Goal: Information Seeking & Learning: Learn about a topic

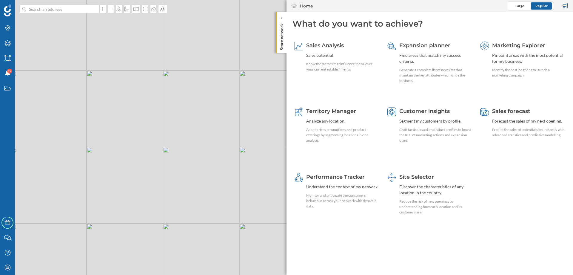
click at [184, 122] on div "© Mapbox © OpenStreetMap Improve this map" at bounding box center [286, 137] width 573 height 275
click at [408, 176] on span "Site Selector" at bounding box center [416, 176] width 35 height 7
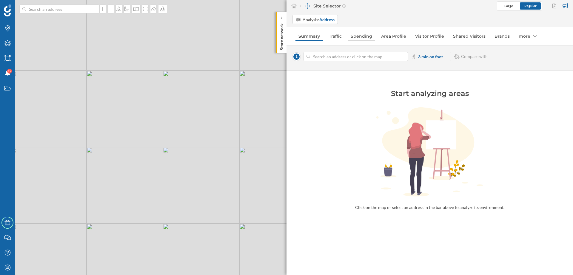
click at [359, 38] on link "Spending" at bounding box center [361, 36] width 27 height 10
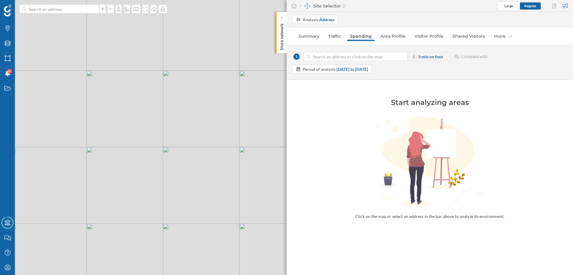
click at [343, 58] on input at bounding box center [355, 56] width 91 height 9
click at [152, 116] on div "© Mapbox © OpenStreetMap Improve this map" at bounding box center [286, 137] width 573 height 275
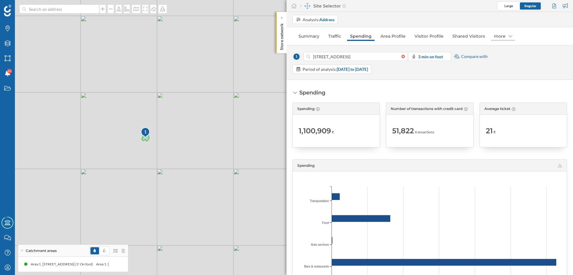
click at [505, 36] on div "more" at bounding box center [503, 36] width 24 height 10
click at [442, 84] on div "Spending Spending 1,100,909 € Number of transactions with credit card 51,822 tr…" at bounding box center [430, 177] width 287 height 195
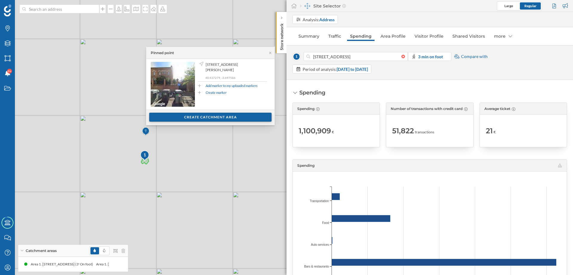
click at [178, 121] on div "Create catchment area" at bounding box center [210, 117] width 122 height 9
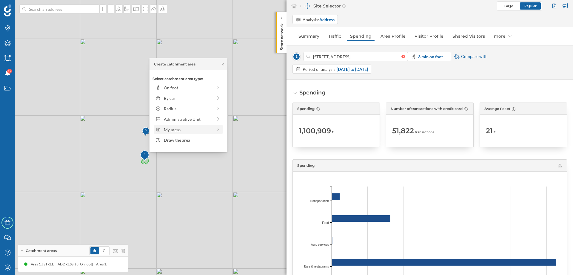
click at [178, 131] on div "My areas" at bounding box center [188, 129] width 49 height 6
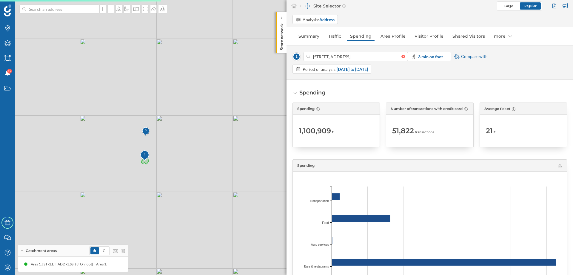
click at [176, 153] on div "1 © Mapbox © OpenStreetMap Improve this map" at bounding box center [286, 137] width 573 height 275
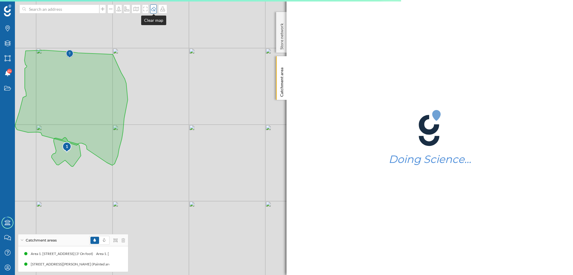
click at [153, 8] on icon at bounding box center [153, 9] width 5 height 4
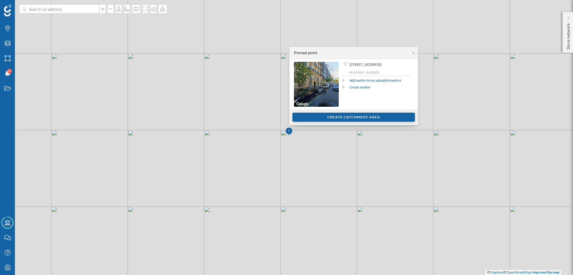
click at [314, 117] on div "Create catchment area" at bounding box center [354, 117] width 122 height 9
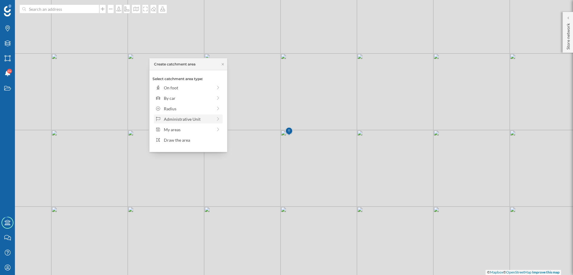
click at [206, 119] on div "Administrative Unit" at bounding box center [188, 119] width 49 height 6
click at [179, 139] on div "Postcode" at bounding box center [192, 140] width 57 height 6
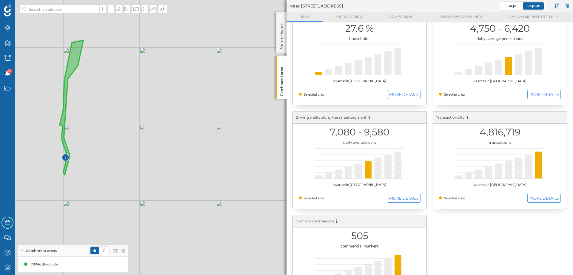
scroll to position [168, 0]
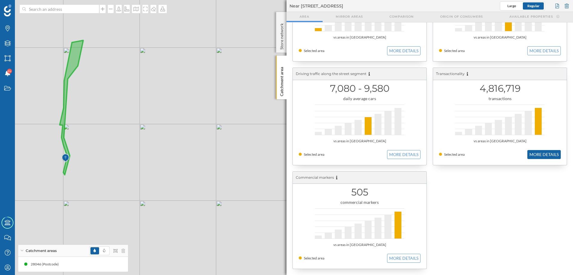
click at [540, 153] on button "MORE DETAILS" at bounding box center [543, 154] width 33 height 9
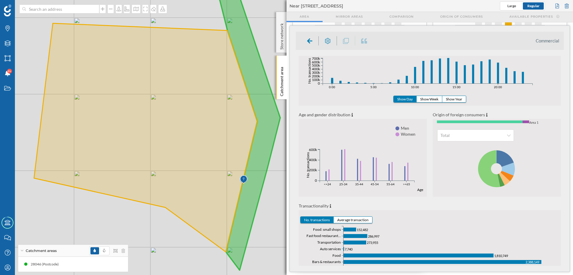
scroll to position [72, 0]
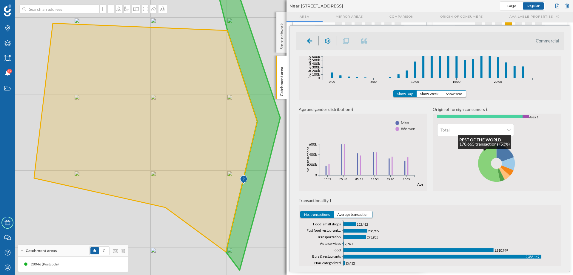
click at [485, 153] on icon at bounding box center [489, 163] width 22 height 37
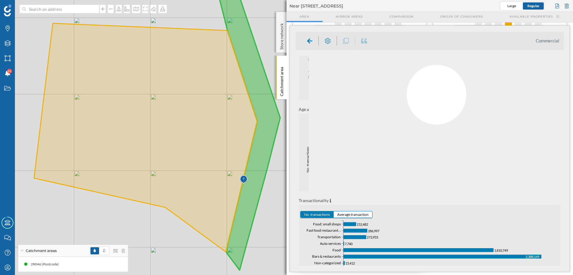
scroll to position [0, 0]
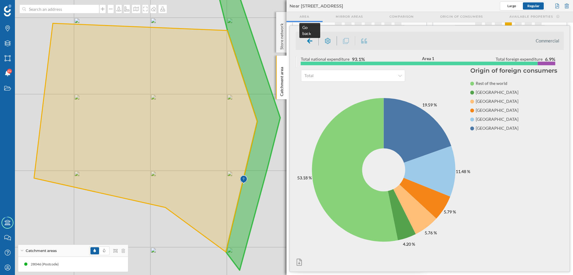
click at [308, 40] on icon at bounding box center [309, 40] width 5 height 5
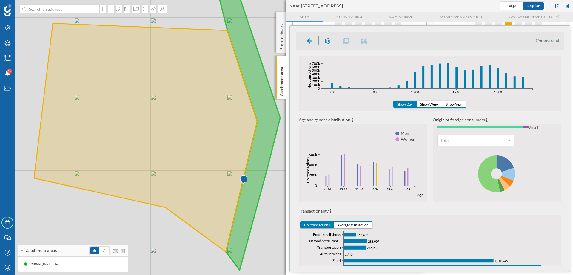
scroll to position [95, 0]
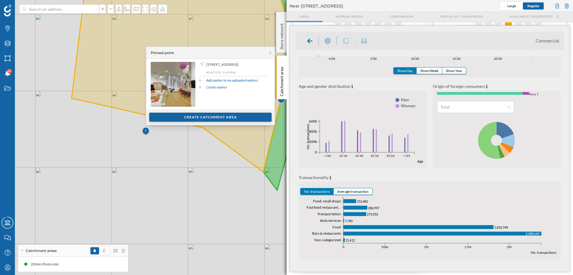
click at [183, 119] on div "Create catchment area" at bounding box center [210, 117] width 122 height 9
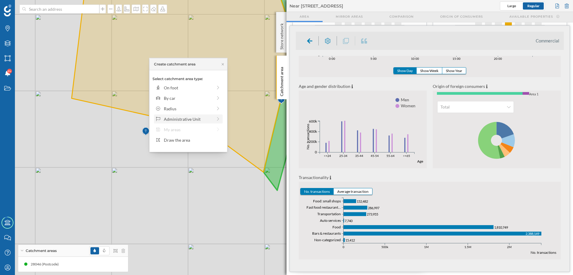
click at [182, 117] on div "Administrative Unit" at bounding box center [188, 119] width 49 height 6
click at [175, 139] on div "Postcode" at bounding box center [192, 140] width 57 height 6
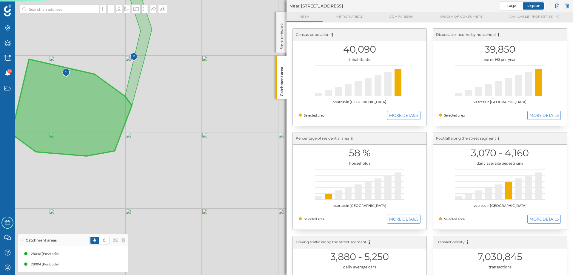
scroll to position [168, 0]
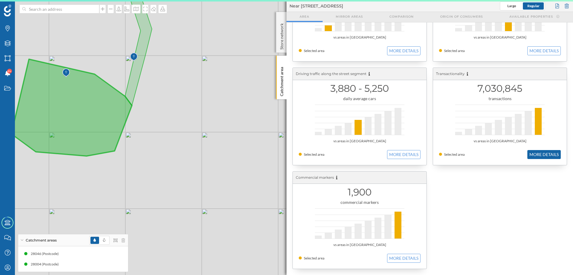
click at [542, 151] on button "MORE DETAILS" at bounding box center [543, 154] width 33 height 9
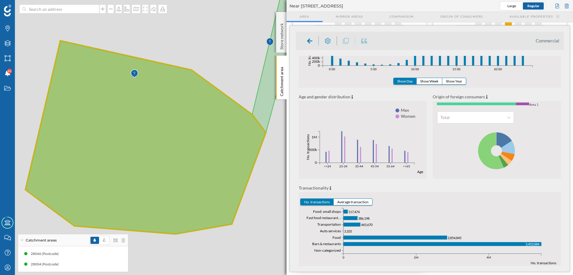
scroll to position [95, 0]
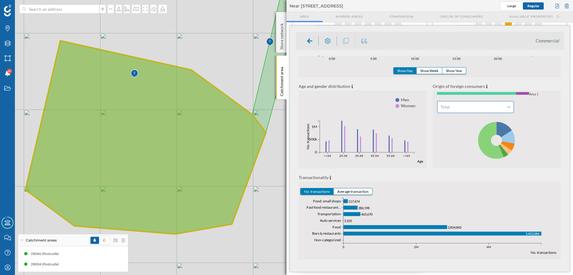
click at [508, 106] on icon at bounding box center [509, 107] width 4 height 4
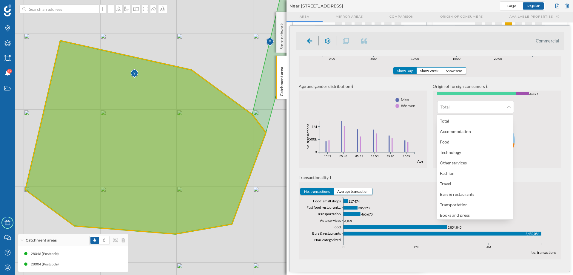
click at [541, 120] on icon at bounding box center [497, 140] width 128 height 56
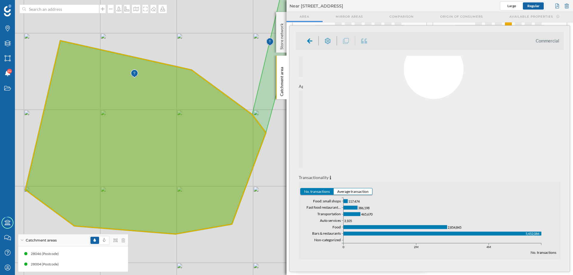
scroll to position [0, 0]
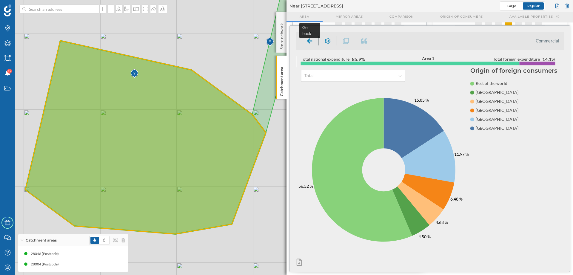
click at [305, 41] on div at bounding box center [310, 40] width 18 height 9
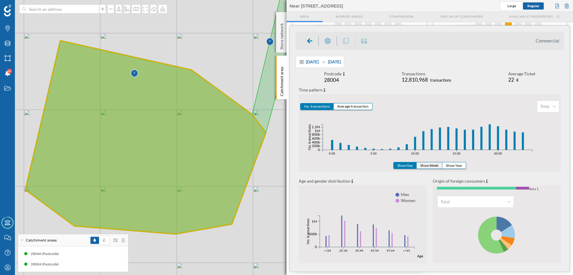
click at [437, 165] on button "Show Week" at bounding box center [430, 165] width 26 height 6
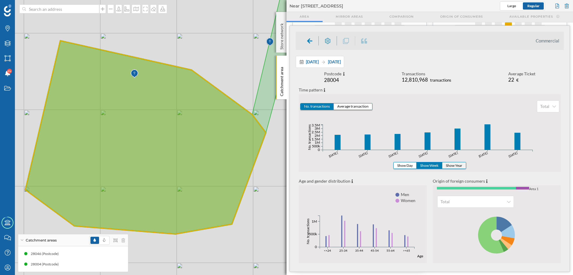
click at [455, 165] on button "Show Year" at bounding box center [454, 165] width 24 height 6
